Goal: Obtain resource: Download file/media

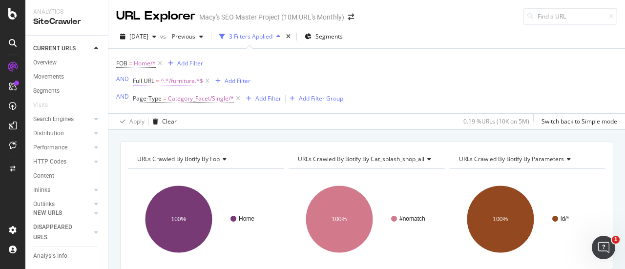
click at [174, 81] on span "^.*/furniture.*$" at bounding box center [182, 81] width 42 height 14
click at [141, 62] on span "Home/*" at bounding box center [145, 64] width 22 height 14
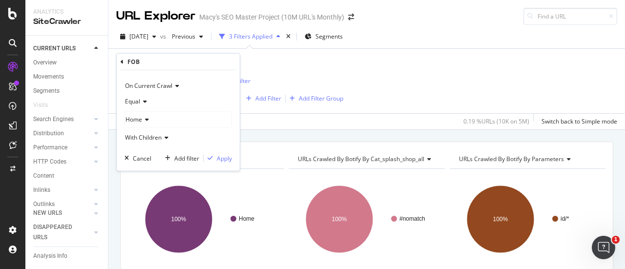
click at [145, 120] on icon at bounding box center [145, 120] width 7 height 6
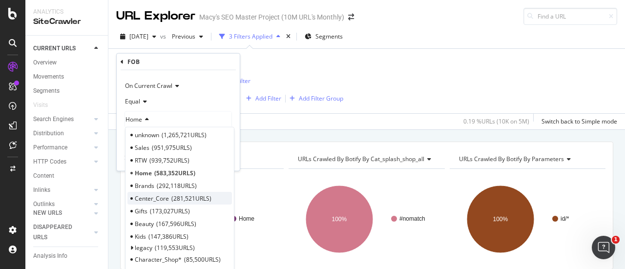
scroll to position [0, 0]
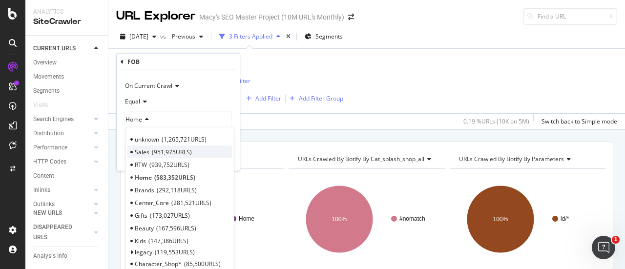
click at [139, 150] on span "Sales" at bounding box center [142, 151] width 15 height 8
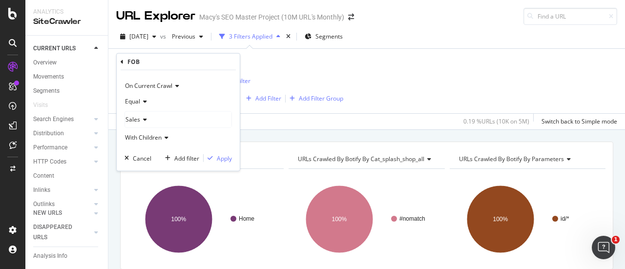
click at [140, 118] on icon at bounding box center [143, 120] width 7 height 6
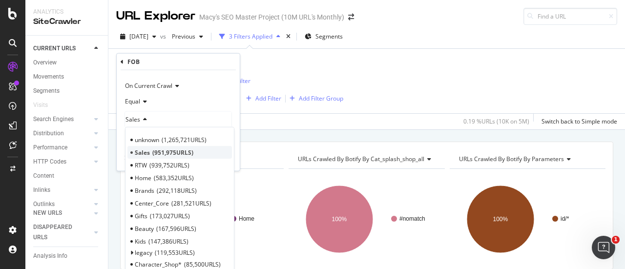
click at [149, 153] on div "Sales 951,975 URLS" at bounding box center [179, 152] width 104 height 13
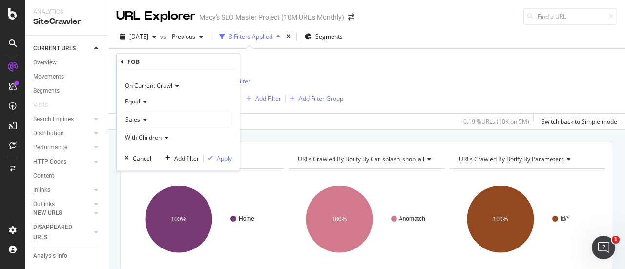
click at [149, 136] on span "With Children" at bounding box center [143, 137] width 37 height 8
click at [160, 117] on div "Sales" at bounding box center [178, 120] width 106 height 16
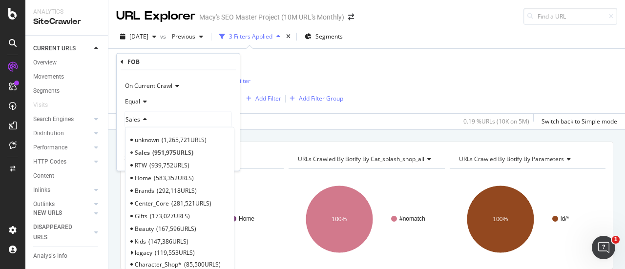
click at [133, 123] on span "Sales" at bounding box center [132, 119] width 15 height 8
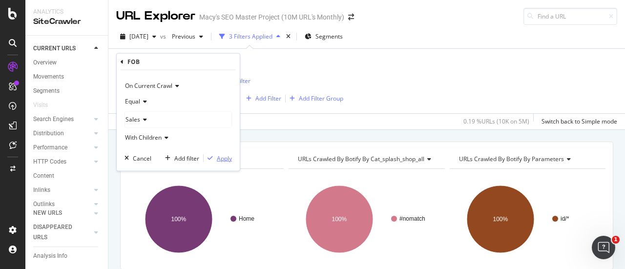
click at [223, 157] on div "Apply" at bounding box center [224, 158] width 15 height 8
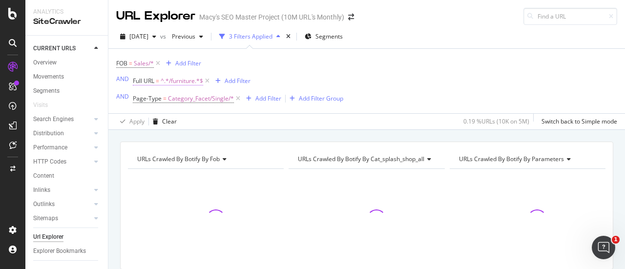
click at [167, 81] on span "^.*/furniture.*$" at bounding box center [182, 81] width 42 height 14
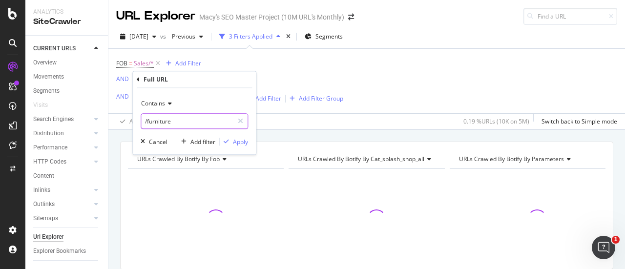
click at [185, 124] on input "/furniture" at bounding box center [187, 121] width 92 height 16
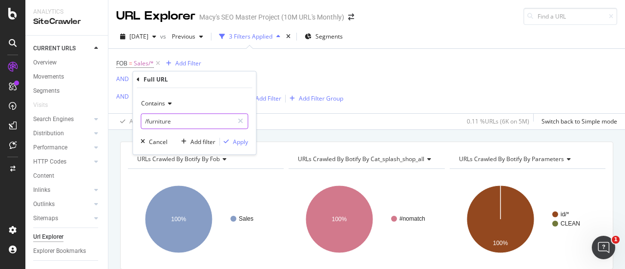
click at [177, 119] on input "/furniture" at bounding box center [187, 121] width 92 height 16
type input "/black-[DATE]-deals"
click at [244, 141] on div "Apply" at bounding box center [240, 142] width 15 height 8
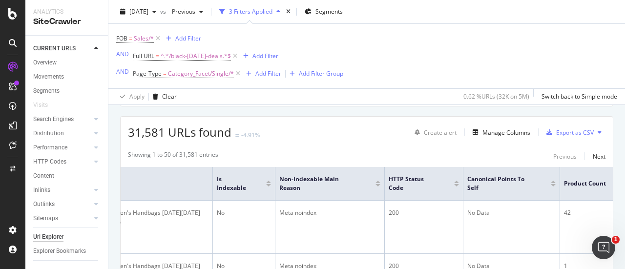
scroll to position [0, 245]
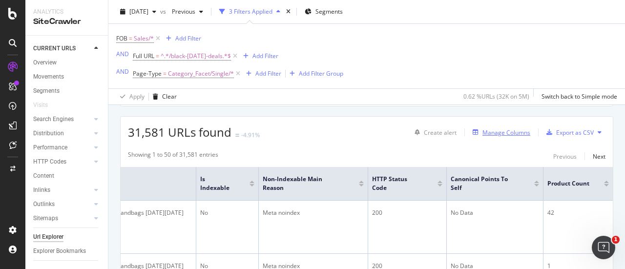
click at [503, 130] on div "Manage Columns" at bounding box center [506, 132] width 48 height 8
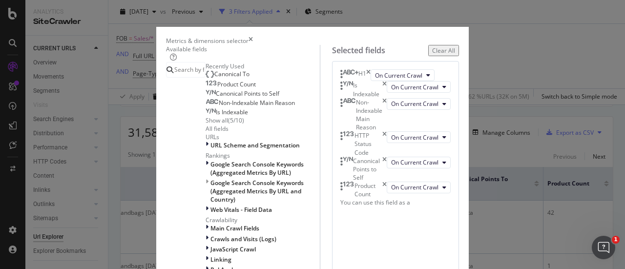
scroll to position [127, 0]
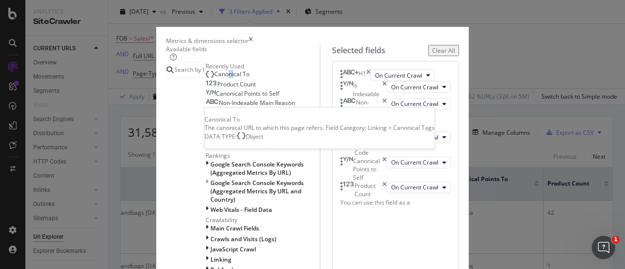
drag, startPoint x: 146, startPoint y: 127, endPoint x: 151, endPoint y: 129, distance: 5.3
click at [214, 78] on span "Canonical To" at bounding box center [231, 74] width 35 height 8
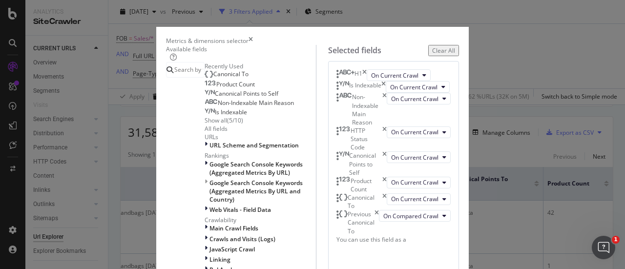
scroll to position [168, 0]
click at [379, 210] on icon "times" at bounding box center [377, 222] width 4 height 25
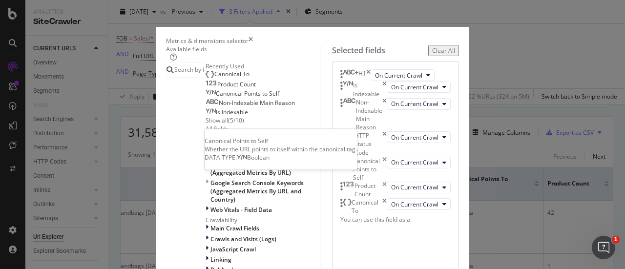
scroll to position [0, 0]
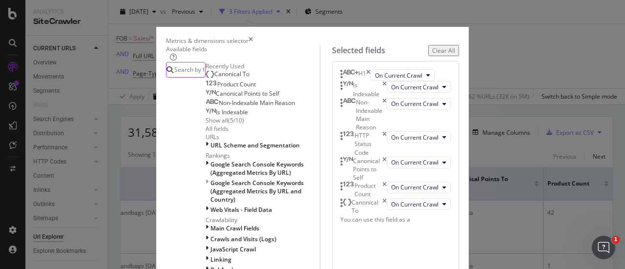
click at [173, 77] on input "modal" at bounding box center [189, 69] width 32 height 15
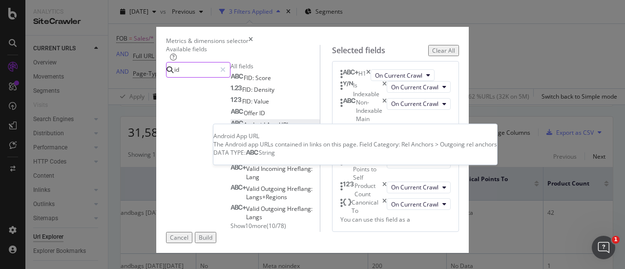
scroll to position [50, 0]
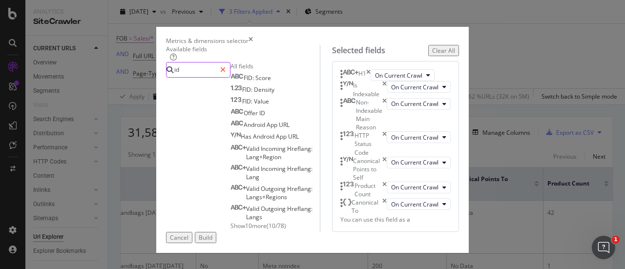
type input "id"
click at [226, 73] on icon "modal" at bounding box center [222, 69] width 5 height 7
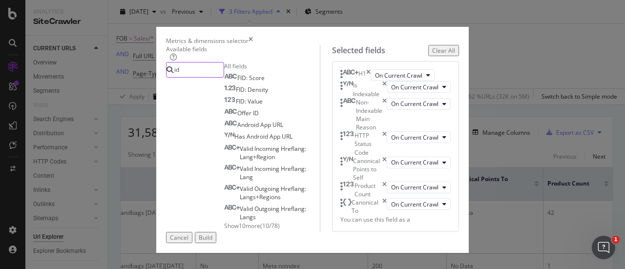
scroll to position [153, 0]
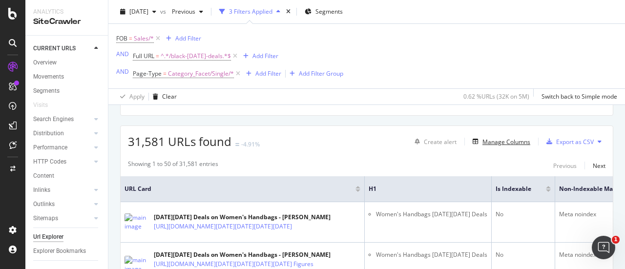
scroll to position [153, 0]
click at [565, 139] on div "Export as CSV" at bounding box center [575, 142] width 38 height 8
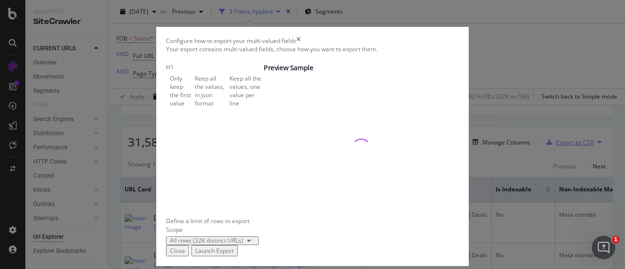
scroll to position [70, 0]
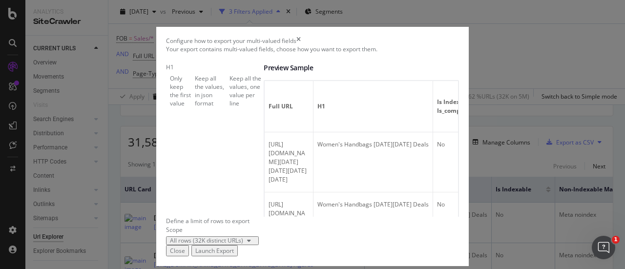
click at [234, 247] on div "Launch Export" at bounding box center [214, 251] width 39 height 8
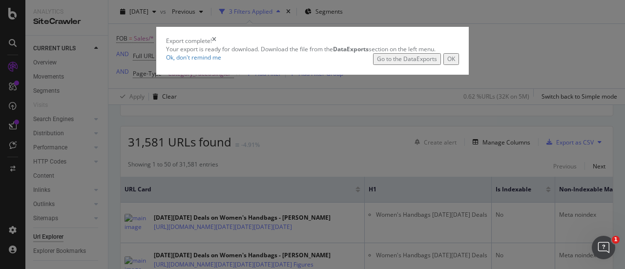
click at [434, 63] on div "Go to the DataExports" at bounding box center [407, 59] width 60 height 8
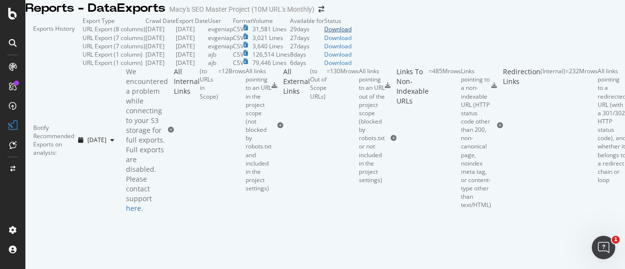
click at [352, 33] on div "Download" at bounding box center [337, 29] width 27 height 8
